Goal: Task Accomplishment & Management: Use online tool/utility

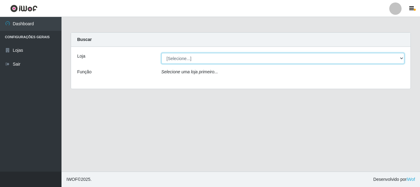
click at [185, 59] on select "[Selecione...] [GEOGRAPHIC_DATA] [GEOGRAPHIC_DATA]" at bounding box center [282, 58] width 243 height 11
select select "64"
click at [161, 53] on select "[Selecione...] [GEOGRAPHIC_DATA] [GEOGRAPHIC_DATA]" at bounding box center [282, 58] width 243 height 11
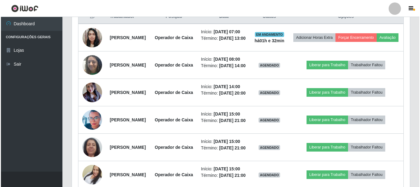
scroll to position [246, 0]
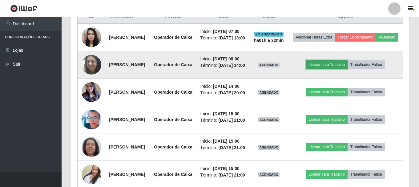
click at [338, 69] on button "Liberar para Trabalho" at bounding box center [327, 64] width 42 height 9
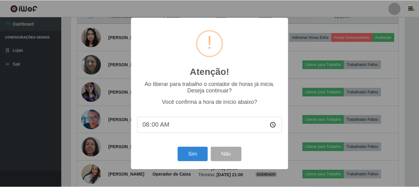
scroll to position [128, 335]
click at [193, 150] on button "Sim" at bounding box center [193, 154] width 30 height 14
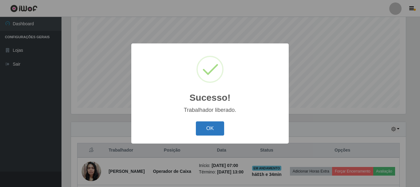
click at [210, 133] on button "OK" at bounding box center [210, 128] width 29 height 14
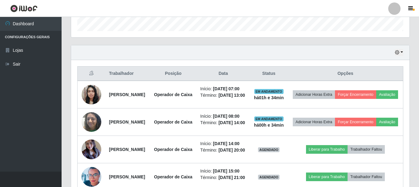
scroll to position [205, 0]
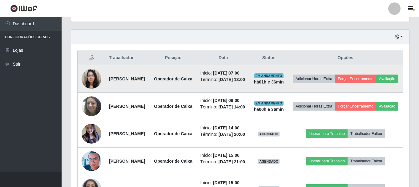
drag, startPoint x: 107, startPoint y: 83, endPoint x: 163, endPoint y: 85, distance: 56.0
click at [150, 85] on td "[PERSON_NAME]" at bounding box center [127, 79] width 45 height 28
copy strong "[PERSON_NAME]"
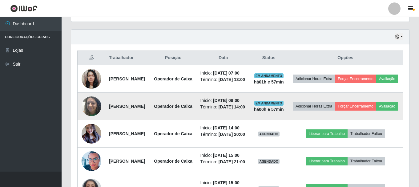
drag, startPoint x: 107, startPoint y: 124, endPoint x: 170, endPoint y: 129, distance: 63.0
click at [150, 120] on td "[PERSON_NAME]" at bounding box center [127, 106] width 45 height 27
copy strong "[PERSON_NAME]"
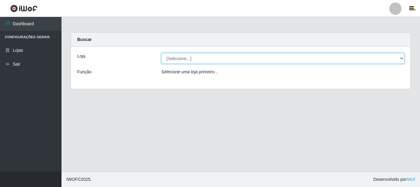
click at [183, 59] on select "[Selecione...] [GEOGRAPHIC_DATA] [GEOGRAPHIC_DATA]" at bounding box center [282, 58] width 243 height 11
select select "64"
click at [161, 53] on select "[Selecione...] [GEOGRAPHIC_DATA] [GEOGRAPHIC_DATA]" at bounding box center [282, 58] width 243 height 11
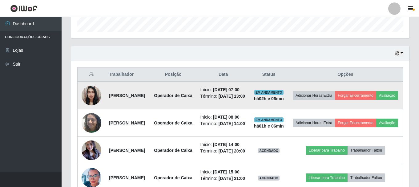
scroll to position [215, 0]
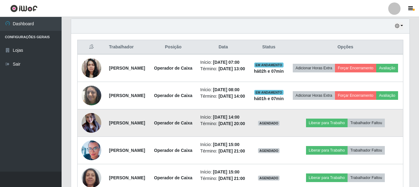
drag, startPoint x: 106, startPoint y: 146, endPoint x: 180, endPoint y: 150, distance: 73.9
click at [150, 137] on td "[PERSON_NAME]" at bounding box center [127, 122] width 45 height 27
click at [150, 135] on td "[PERSON_NAME]" at bounding box center [127, 122] width 45 height 27
drag, startPoint x: 106, startPoint y: 147, endPoint x: 158, endPoint y: 154, distance: 53.0
click at [150, 137] on td "[PERSON_NAME]" at bounding box center [127, 122] width 45 height 27
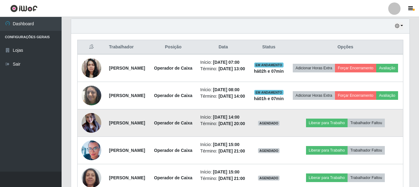
copy strong "[PERSON_NAME]"
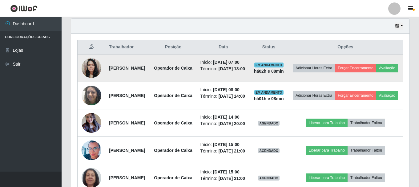
scroll to position [308, 0]
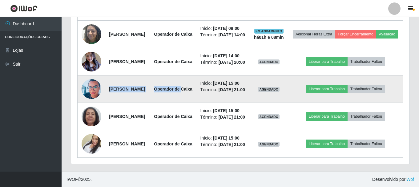
drag, startPoint x: 106, startPoint y: 97, endPoint x: 185, endPoint y: 97, distance: 79.0
click at [185, 97] on tr "Samara Caroline Oliveira De Souza Operador de Caixa Início: 11/08/2025, 15:00 T…" at bounding box center [240, 88] width 325 height 27
click at [150, 100] on td "[PERSON_NAME]" at bounding box center [127, 88] width 45 height 27
drag, startPoint x: 106, startPoint y: 95, endPoint x: 181, endPoint y: 99, distance: 75.5
click at [150, 98] on td "[PERSON_NAME]" at bounding box center [127, 88] width 45 height 27
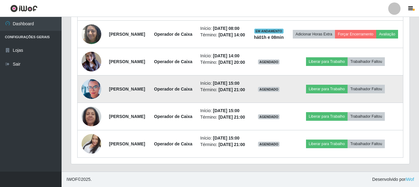
copy strong "[PERSON_NAME]"
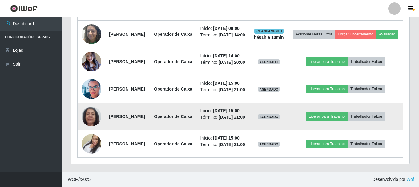
drag, startPoint x: 107, startPoint y: 132, endPoint x: 169, endPoint y: 141, distance: 62.8
click at [150, 130] on td "[PERSON_NAME]" at bounding box center [127, 116] width 45 height 27
copy strong "[PERSON_NAME]"
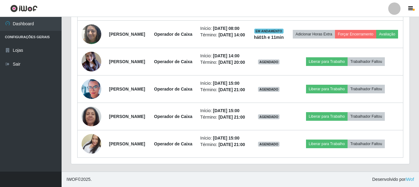
scroll to position [343, 0]
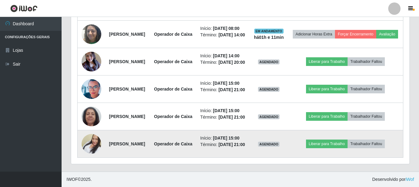
drag, startPoint x: 108, startPoint y: 138, endPoint x: 160, endPoint y: 141, distance: 52.1
click at [150, 141] on td "[PERSON_NAME]" at bounding box center [127, 143] width 45 height 27
copy strong "[PERSON_NAME]"
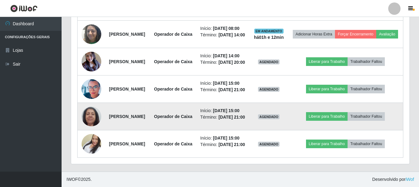
scroll to position [281, 0]
